Goal: Transaction & Acquisition: Purchase product/service

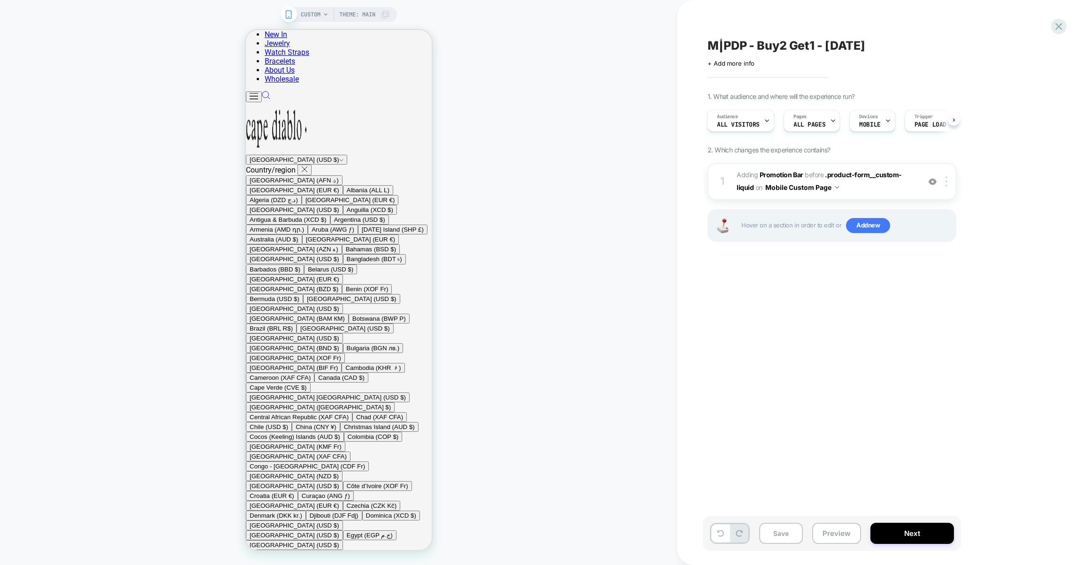
scroll to position [160, 0]
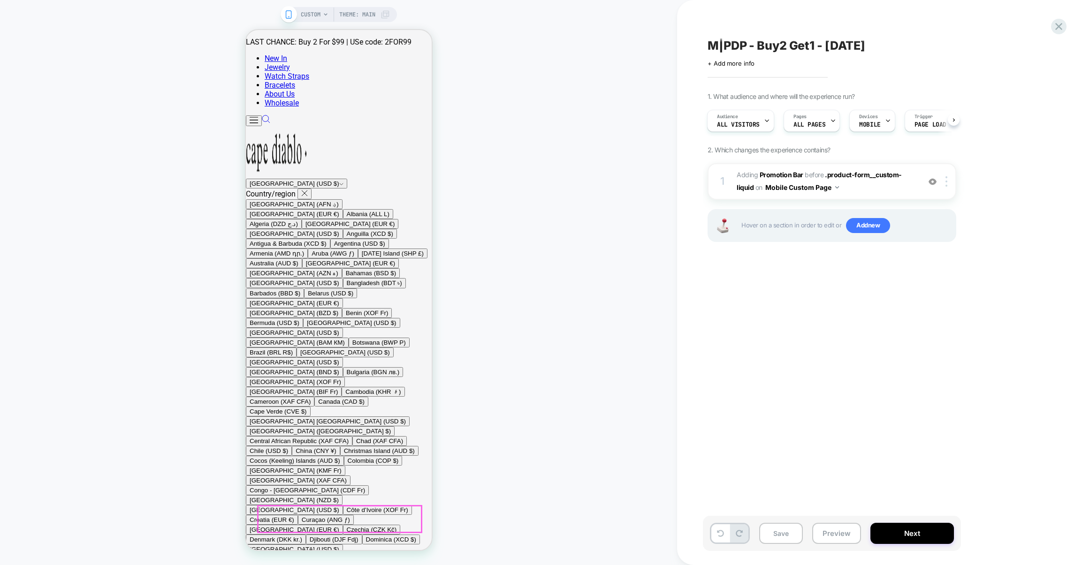
click at [600, 229] on div "CUSTOM Theme: MAIN" at bounding box center [338, 282] width 677 height 547
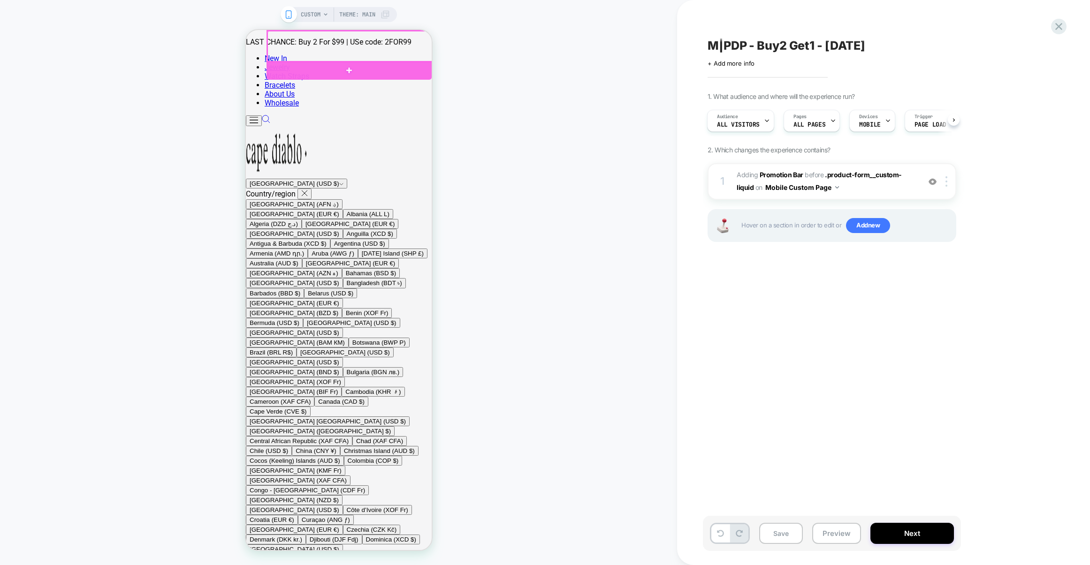
click at [423, 42] on div at bounding box center [349, 46] width 165 height 31
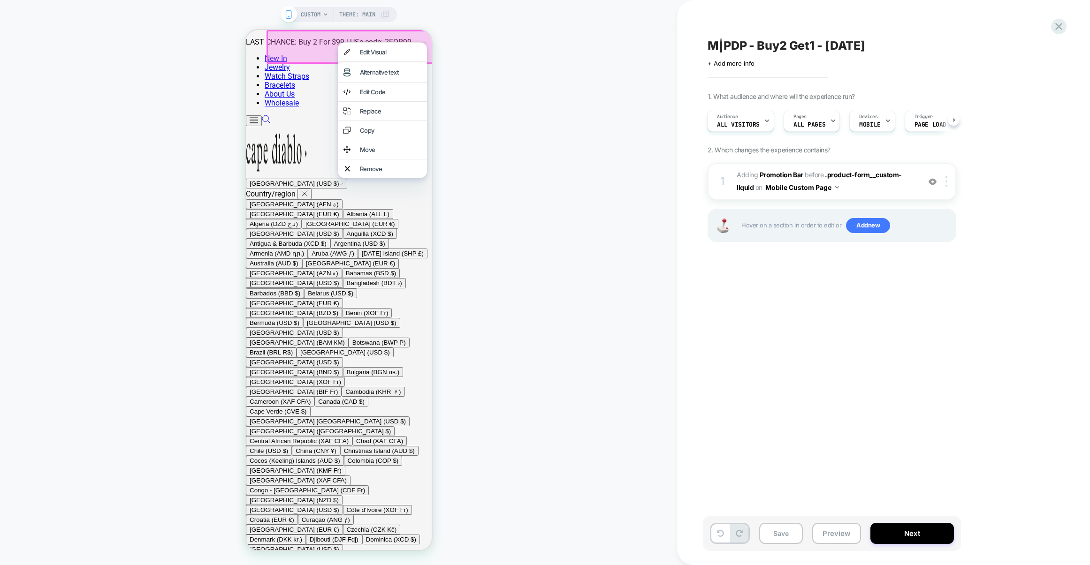
scroll to position [403, 0]
